Goal: Task Accomplishment & Management: Manage account settings

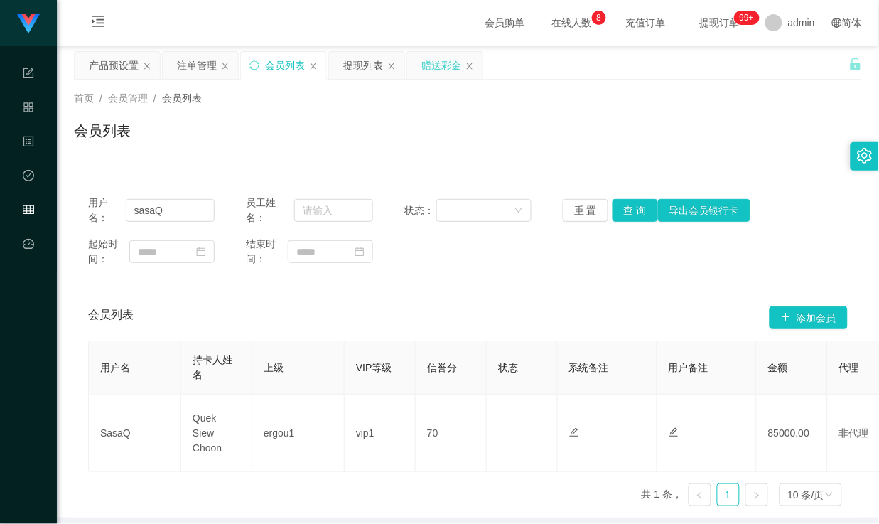
click at [446, 67] on div "赠送彩金" at bounding box center [441, 65] width 40 height 27
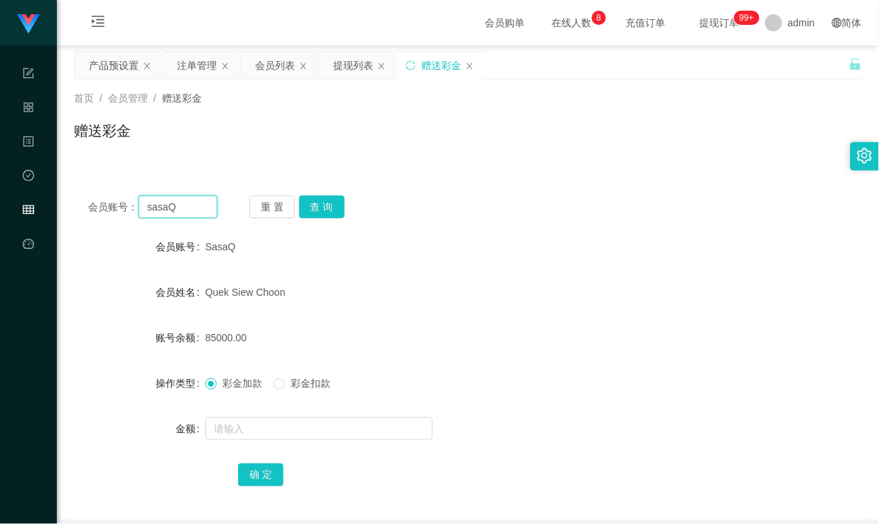
drag, startPoint x: 180, startPoint y: 209, endPoint x: 89, endPoint y: 209, distance: 90.9
click at [89, 209] on div "会员账号： [PERSON_NAME]" at bounding box center [152, 206] width 129 height 23
type input "1182750921"
click at [318, 199] on button "查 询" at bounding box center [321, 206] width 45 height 23
click at [116, 67] on div "产品预设置" at bounding box center [114, 65] width 50 height 27
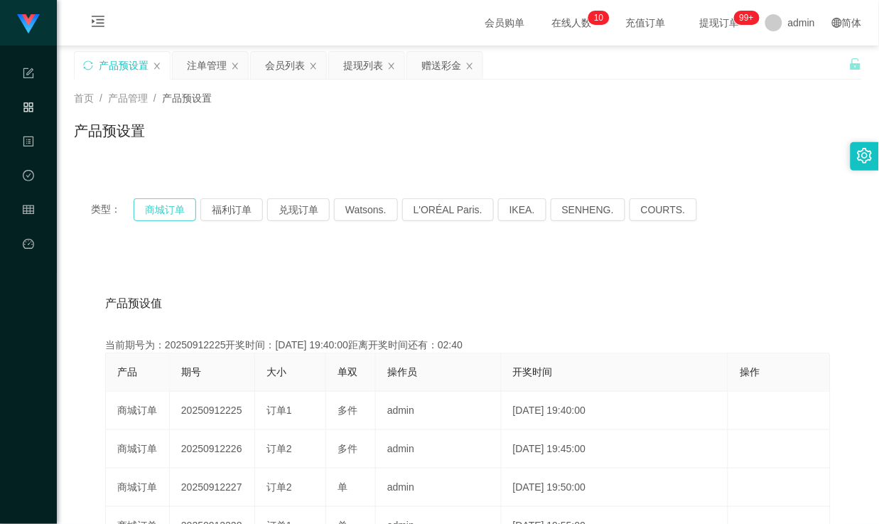
click at [173, 205] on button "商城订单" at bounding box center [165, 209] width 63 height 23
click at [448, 75] on div "赠送彩金" at bounding box center [441, 65] width 40 height 27
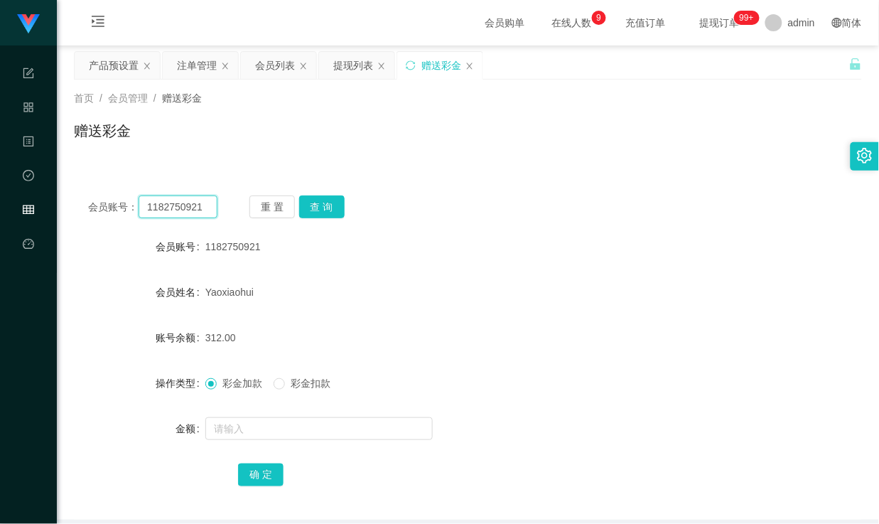
click at [195, 206] on input "1182750921" at bounding box center [178, 206] width 78 height 23
click at [197, 69] on div "注单管理" at bounding box center [197, 65] width 40 height 27
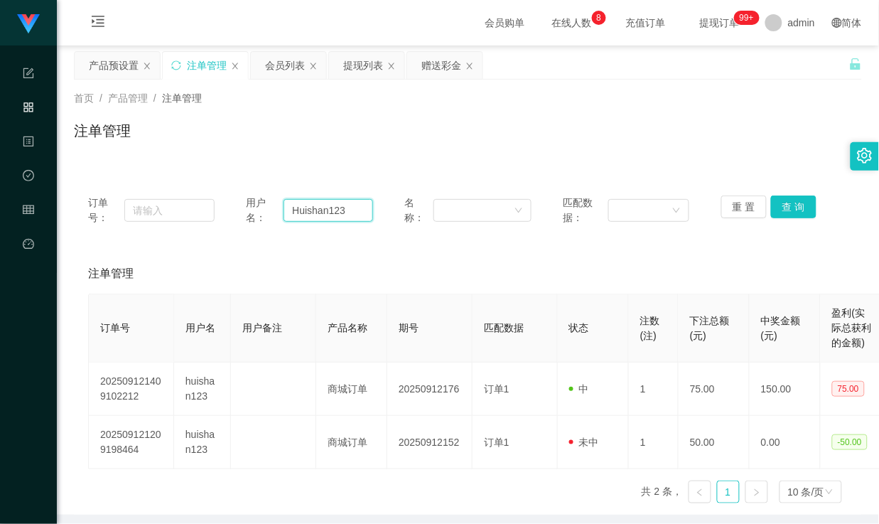
click at [315, 207] on input "Huishan123" at bounding box center [327, 210] width 89 height 23
paste input "1182750921"
type input "1182750921"
click at [787, 217] on button "查 询" at bounding box center [793, 206] width 45 height 23
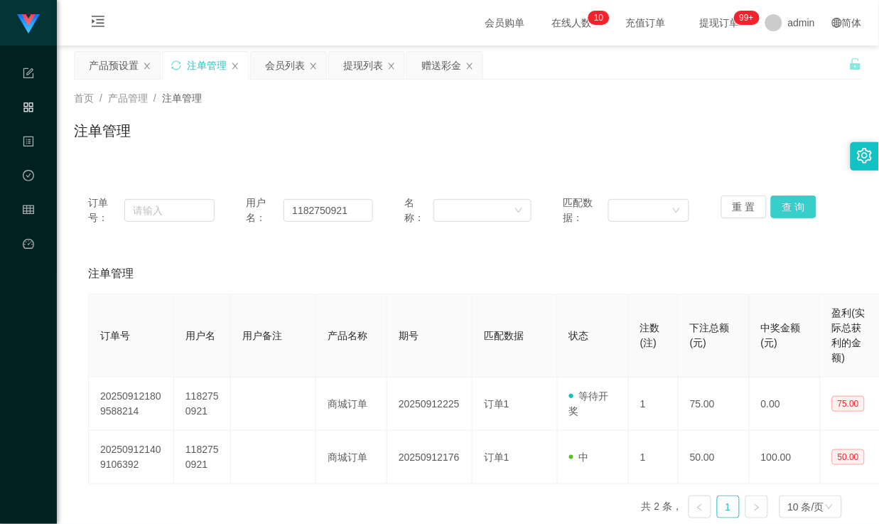
click at [783, 201] on button "查 询" at bounding box center [793, 206] width 45 height 23
click at [434, 66] on div "赠送彩金" at bounding box center [441, 65] width 40 height 27
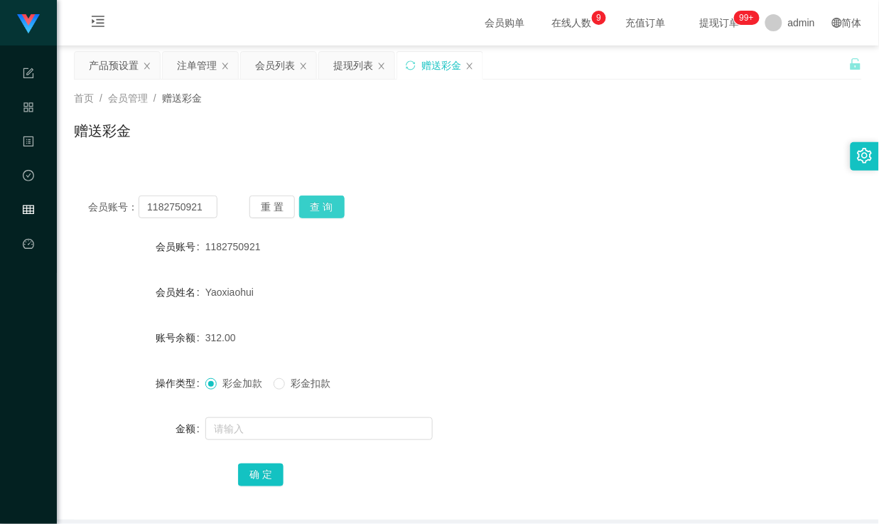
click at [325, 209] on button "查 询" at bounding box center [321, 206] width 45 height 23
click at [327, 197] on button "查 询" at bounding box center [321, 206] width 45 height 23
click at [324, 203] on button "查 询" at bounding box center [321, 206] width 45 height 23
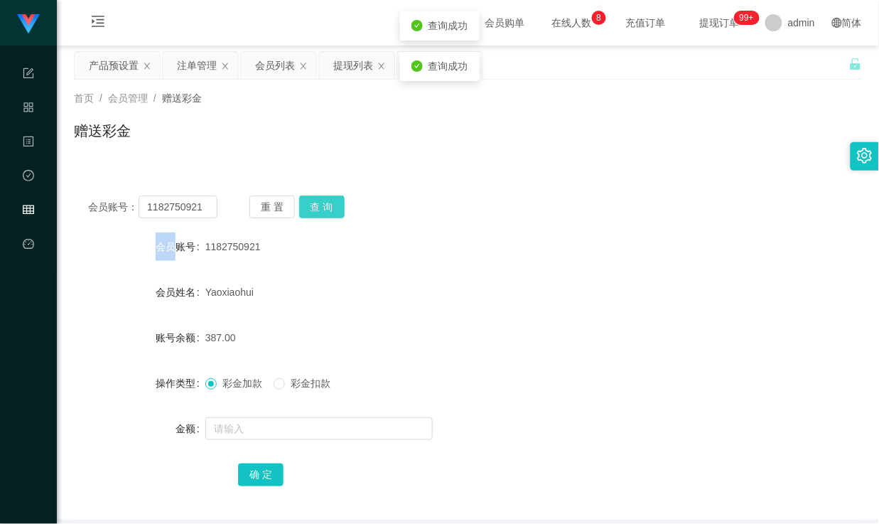
click at [324, 203] on div "重 置 查 询" at bounding box center [313, 206] width 129 height 23
click at [343, 172] on div "会员账号： 1182750921 重 置 查 询 会员账号 1182750921 会员姓名 [PERSON_NAME] 账号余额 387.00 操作类型 彩金…" at bounding box center [468, 341] width 788 height 355
click at [179, 65] on div "注单管理" at bounding box center [197, 65] width 40 height 27
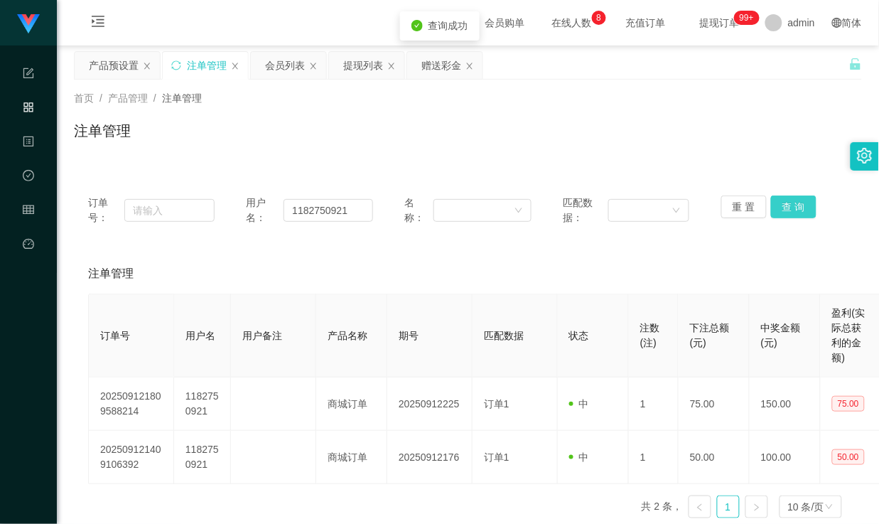
click at [779, 203] on button "查 询" at bounding box center [793, 206] width 45 height 23
click at [429, 59] on div "赠送彩金" at bounding box center [441, 65] width 40 height 27
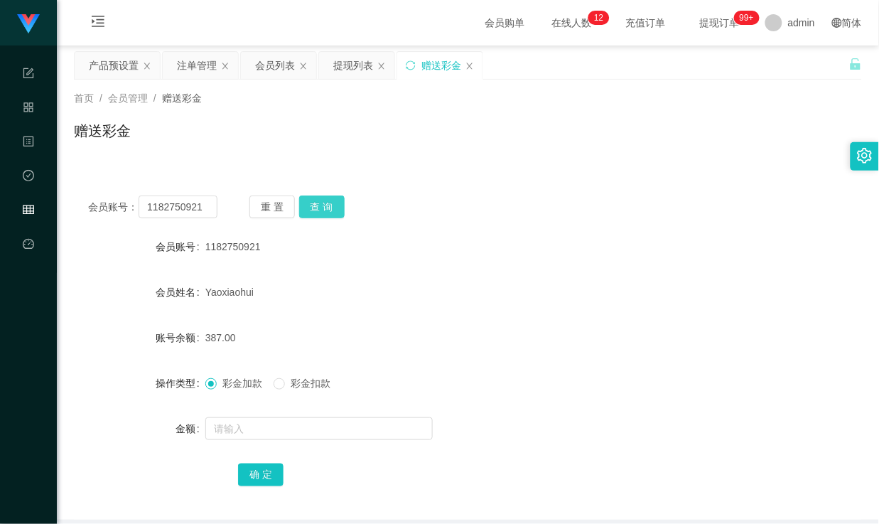
click at [322, 201] on button "查 询" at bounding box center [321, 206] width 45 height 23
click at [458, 221] on div "会员账号： 1182750921 重 置 查 询 会员账号 1182750921 会员姓名 [PERSON_NAME] 账号余额 387.00 操作类型 彩金…" at bounding box center [468, 350] width 788 height 338
click at [321, 207] on button "查 询" at bounding box center [321, 206] width 45 height 23
click at [436, 223] on div "会员账号： 1182750921 重 置 查 询 会员账号 1182750921 会员姓名 [PERSON_NAME] 账号余额 387.00 操作类型 彩金…" at bounding box center [468, 350] width 788 height 338
click at [308, 205] on button "查 询" at bounding box center [321, 206] width 45 height 23
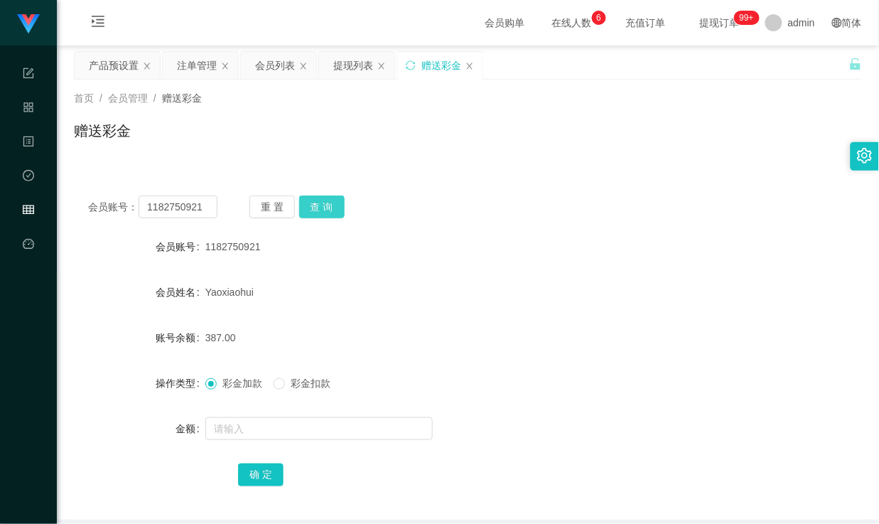
click at [322, 206] on button "查 询" at bounding box center [321, 206] width 45 height 23
